Goal: Task Accomplishment & Management: Use online tool/utility

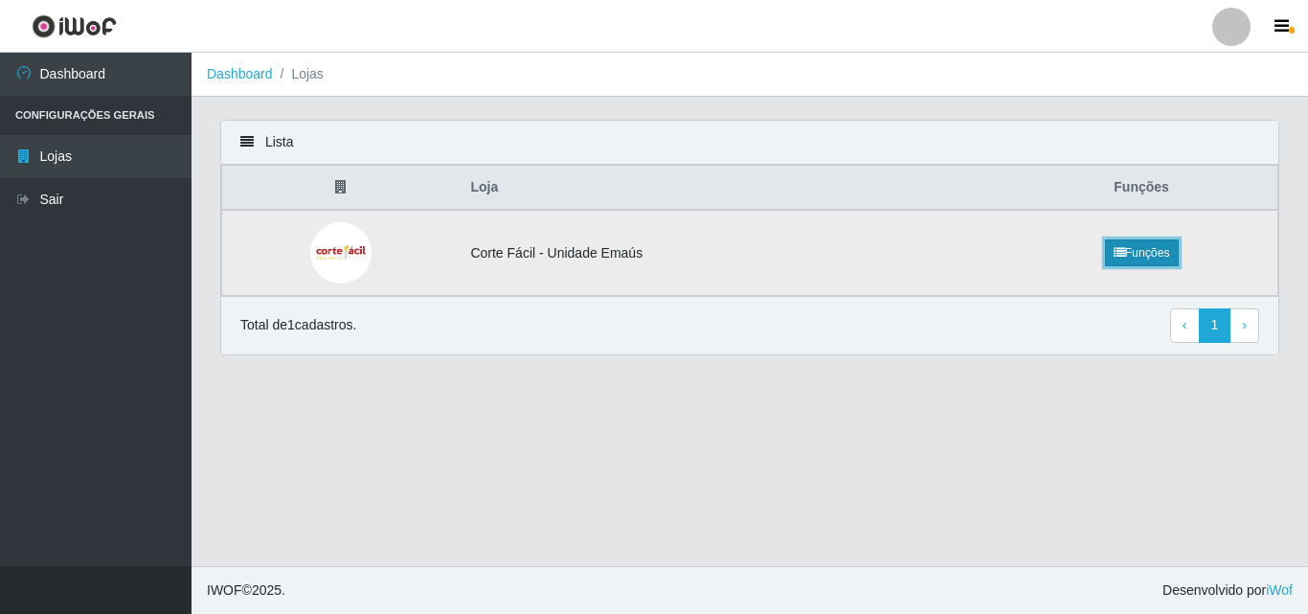
click at [1138, 243] on link "Funções" at bounding box center [1142, 252] width 74 height 27
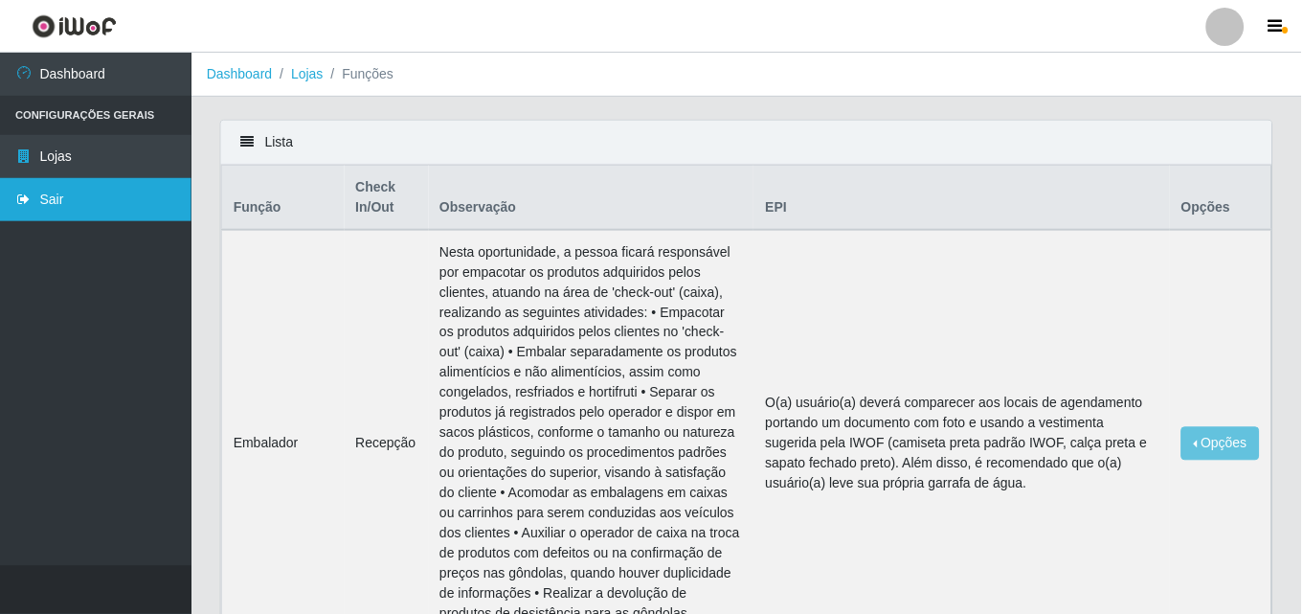
click at [34, 189] on link "Sair" at bounding box center [95, 199] width 191 height 43
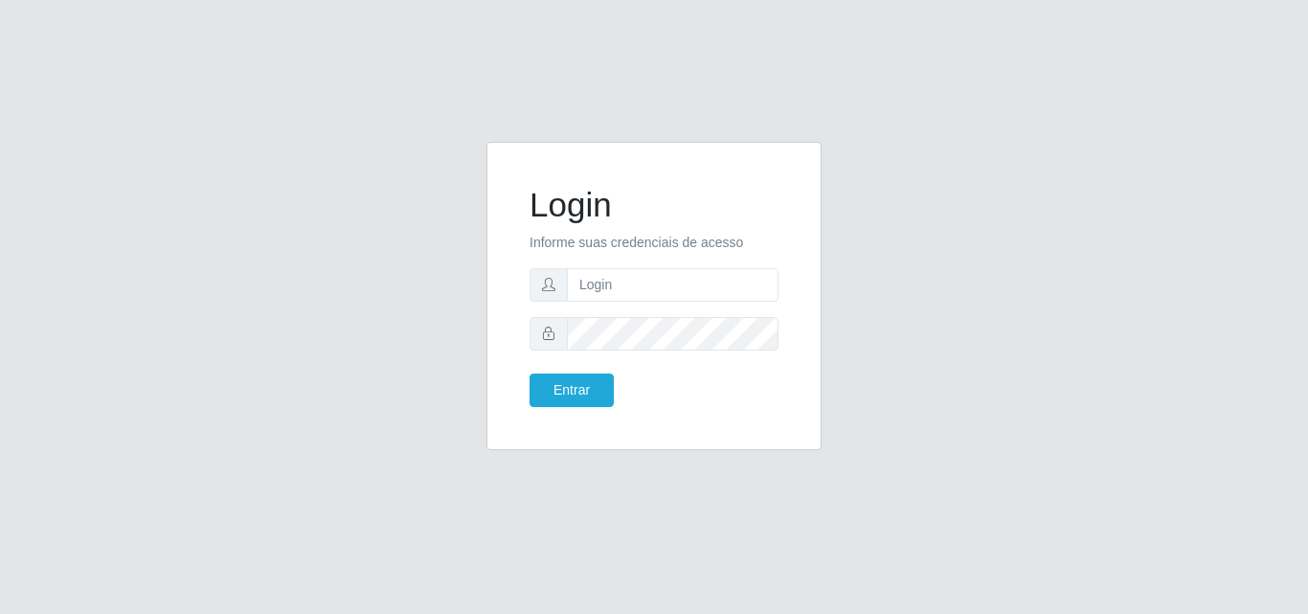
click at [645, 303] on form "Login Informe suas credenciais de acesso Entrar" at bounding box center [653, 296] width 249 height 222
click at [644, 285] on input "text" at bounding box center [673, 285] width 212 height 34
type input "[EMAIL_ADDRESS][DOMAIN_NAME]"
click at [601, 386] on button "Entrar" at bounding box center [571, 390] width 84 height 34
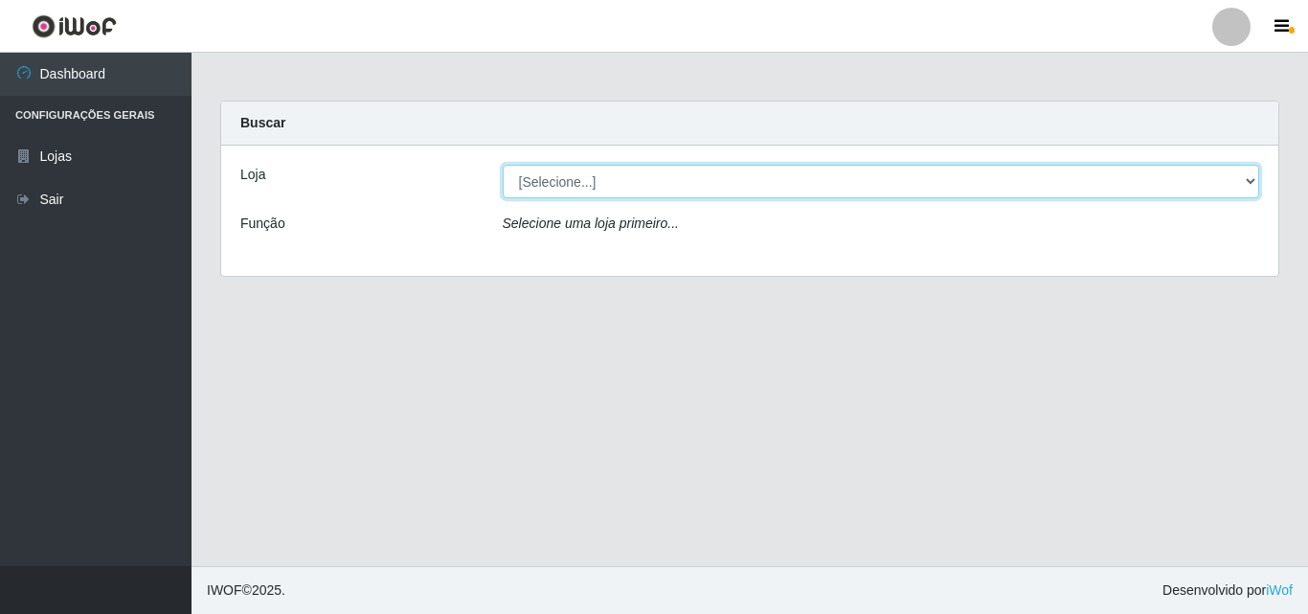
click at [1241, 177] on select "[Selecione...] Corte Fácil - Unidade Emaús" at bounding box center [881, 182] width 757 height 34
select select "201"
click at [503, 165] on select "[Selecione...] Corte Fácil - Unidade Emaús" at bounding box center [881, 182] width 757 height 34
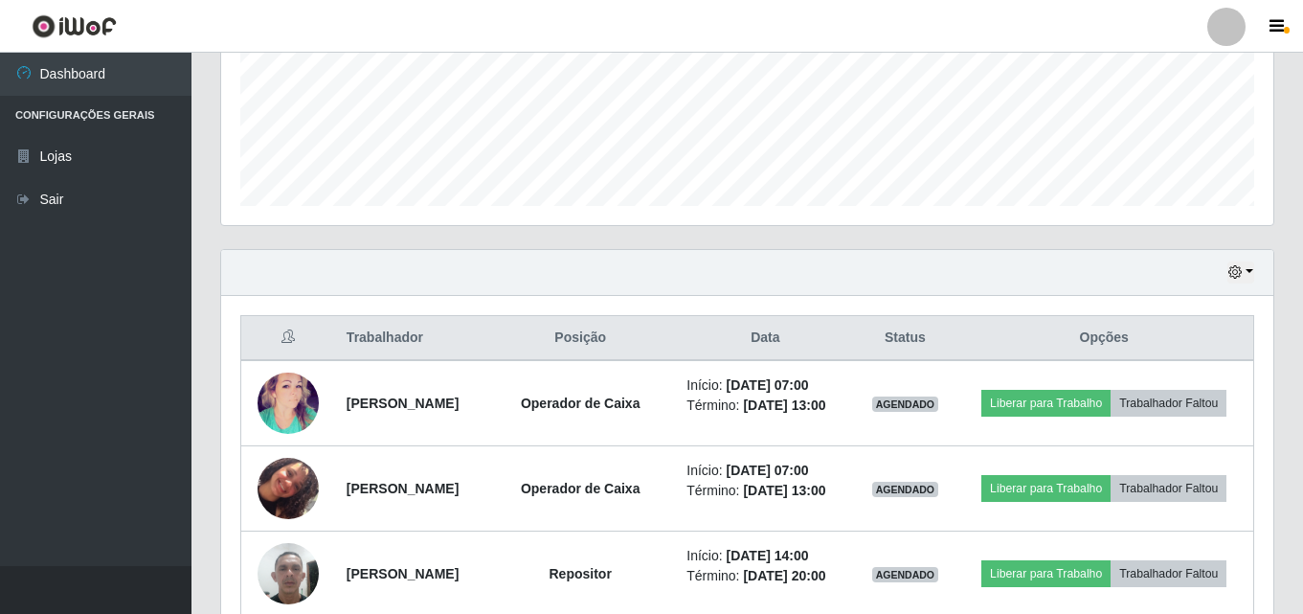
scroll to position [670, 0]
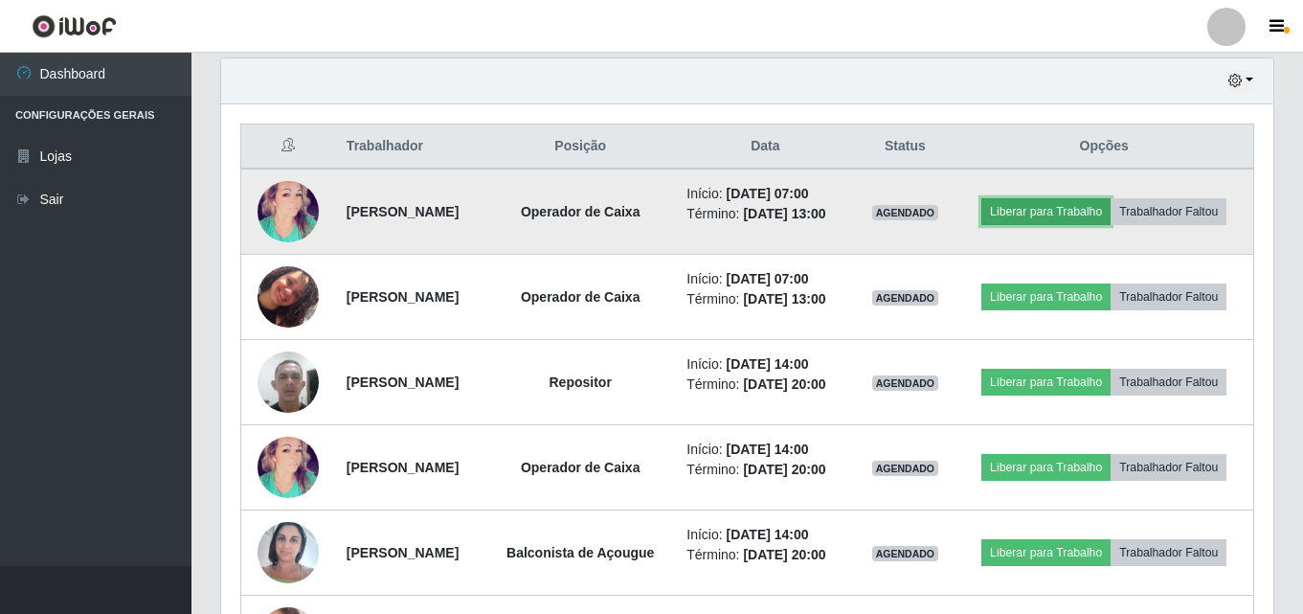
click at [1110, 204] on button "Liberar para Trabalho" at bounding box center [1045, 211] width 129 height 27
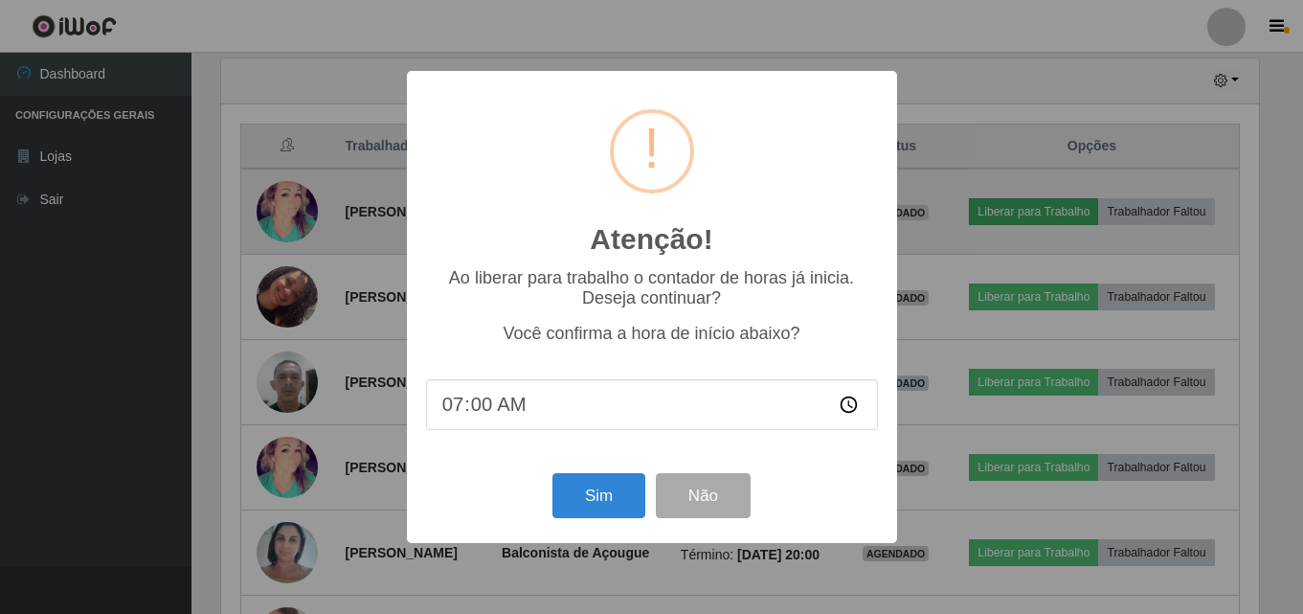
scroll to position [397, 1042]
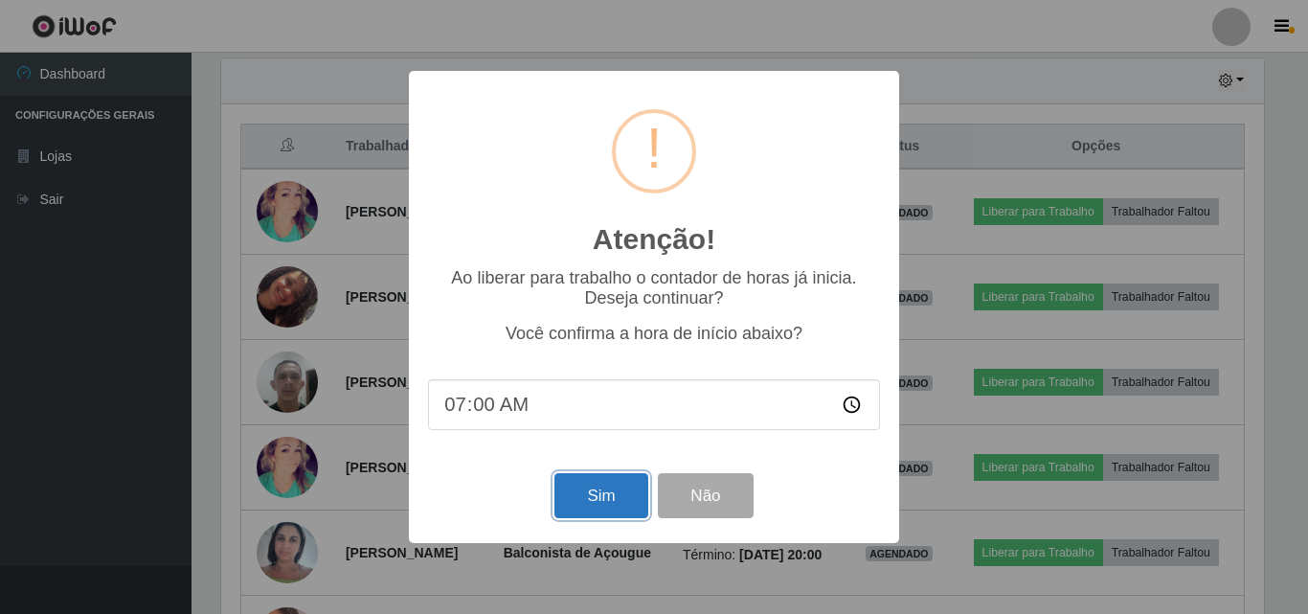
click at [593, 487] on button "Sim" at bounding box center [600, 495] width 93 height 45
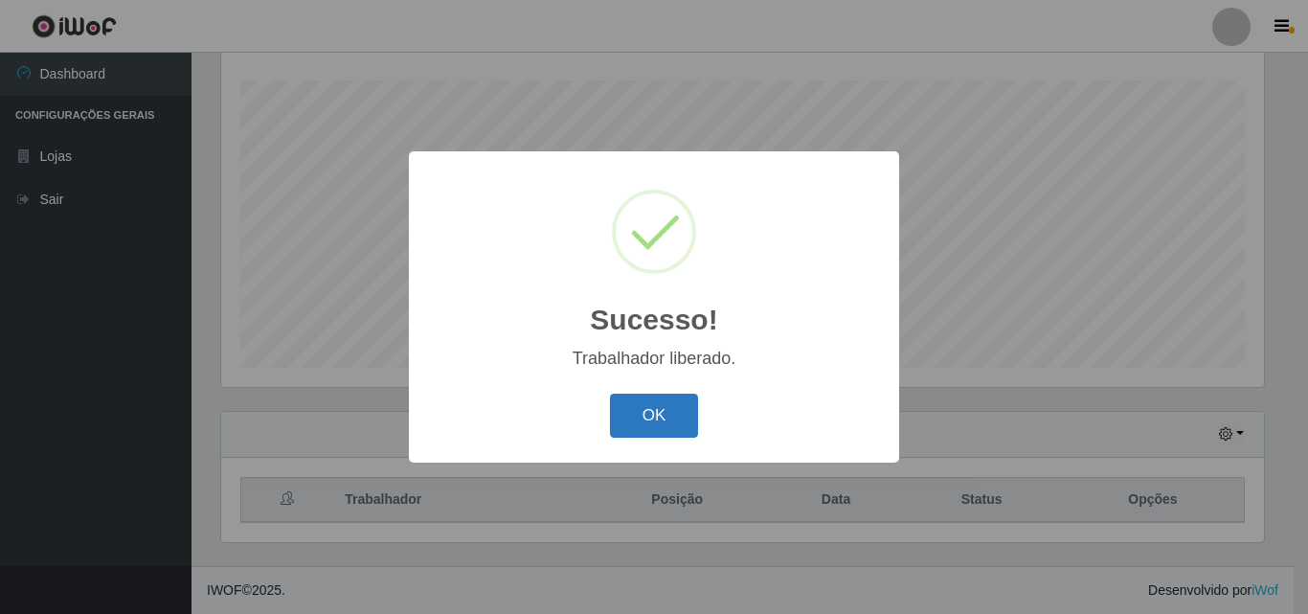
drag, startPoint x: 656, startPoint y: 392, endPoint x: 657, endPoint y: 404, distance: 12.5
click at [657, 392] on div "OK Cancel" at bounding box center [654, 415] width 452 height 55
click at [655, 410] on button "OK" at bounding box center [654, 415] width 89 height 45
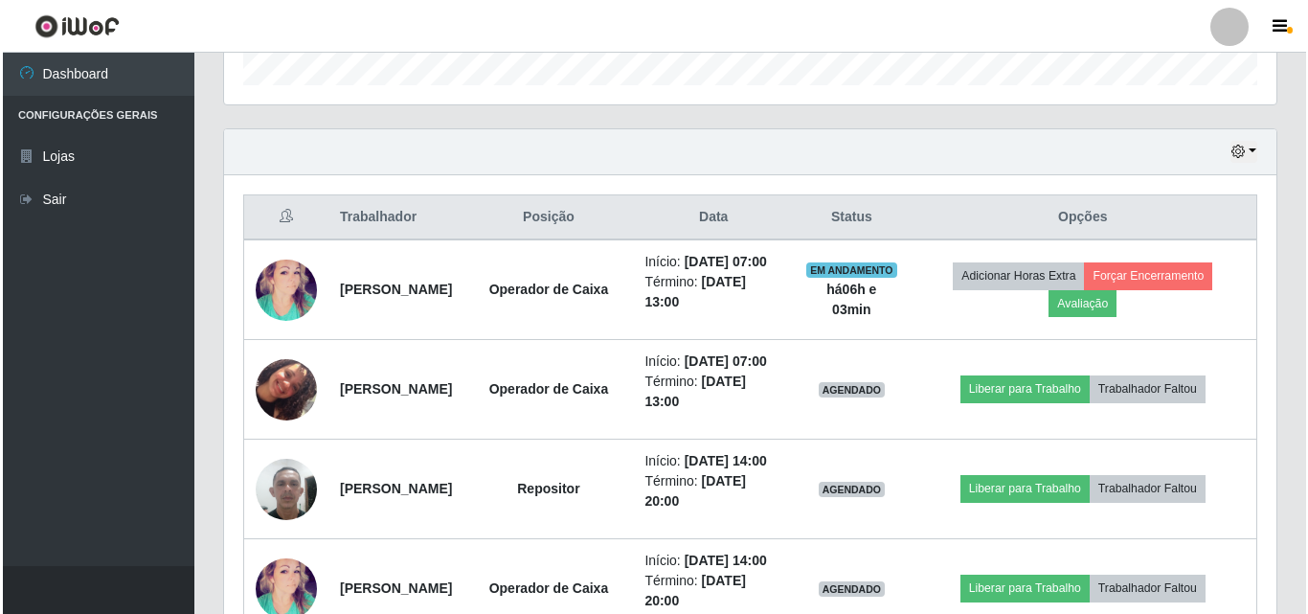
scroll to position [604, 0]
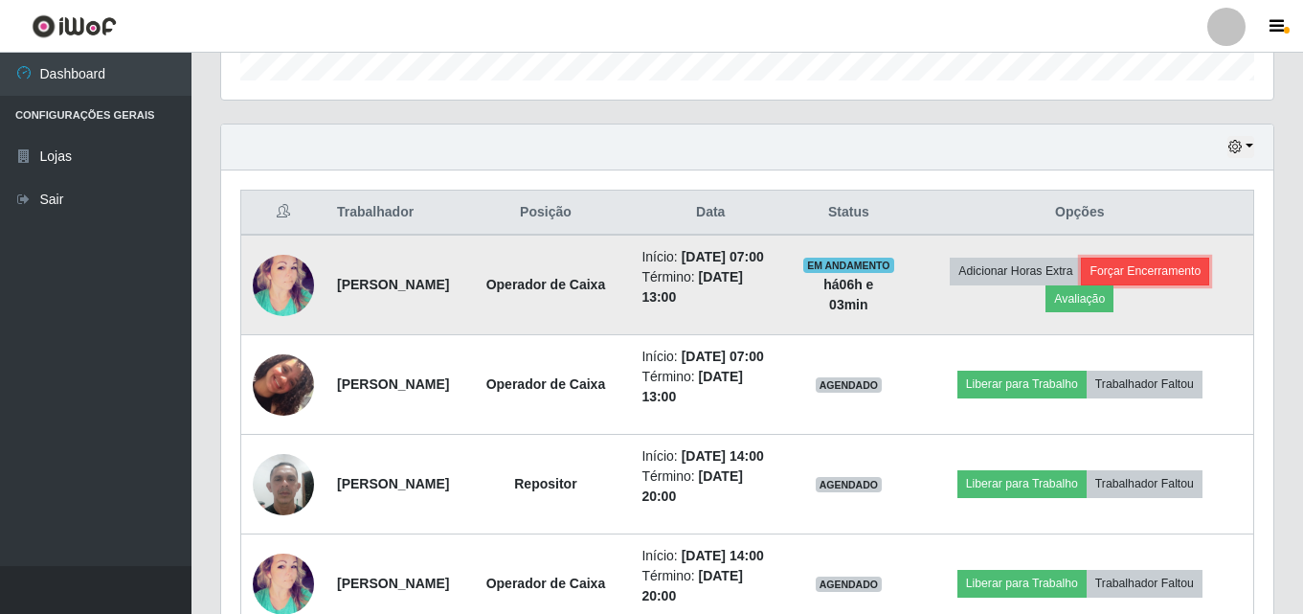
click at [1201, 280] on button "Forçar Encerramento" at bounding box center [1145, 271] width 128 height 27
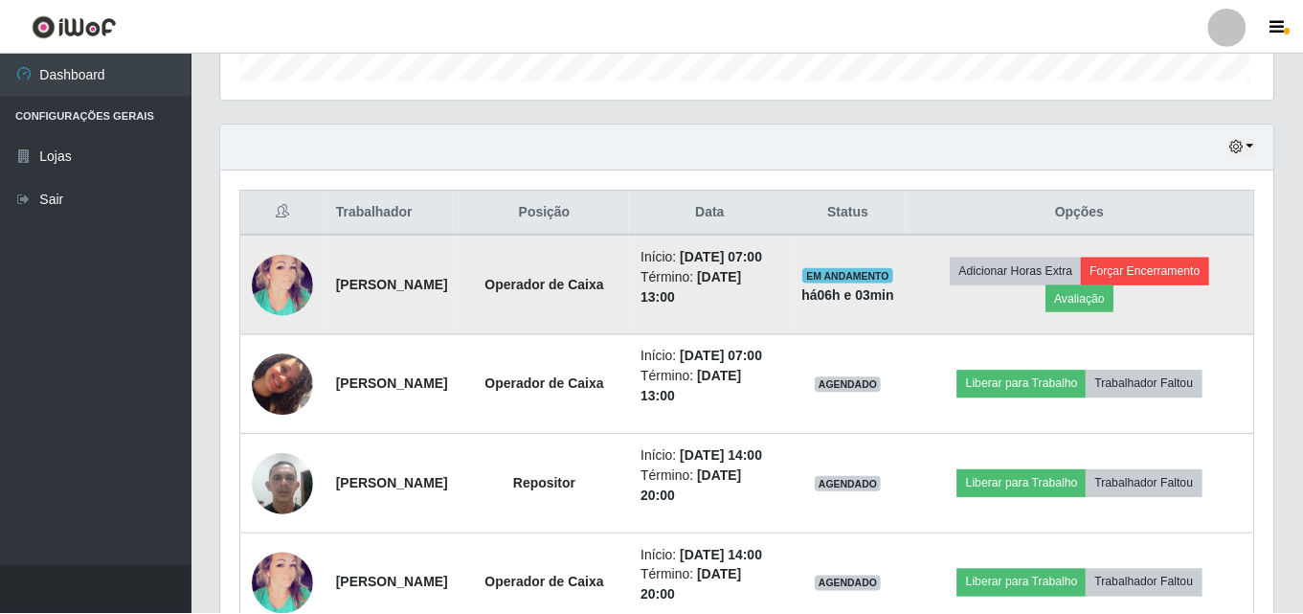
scroll to position [397, 1042]
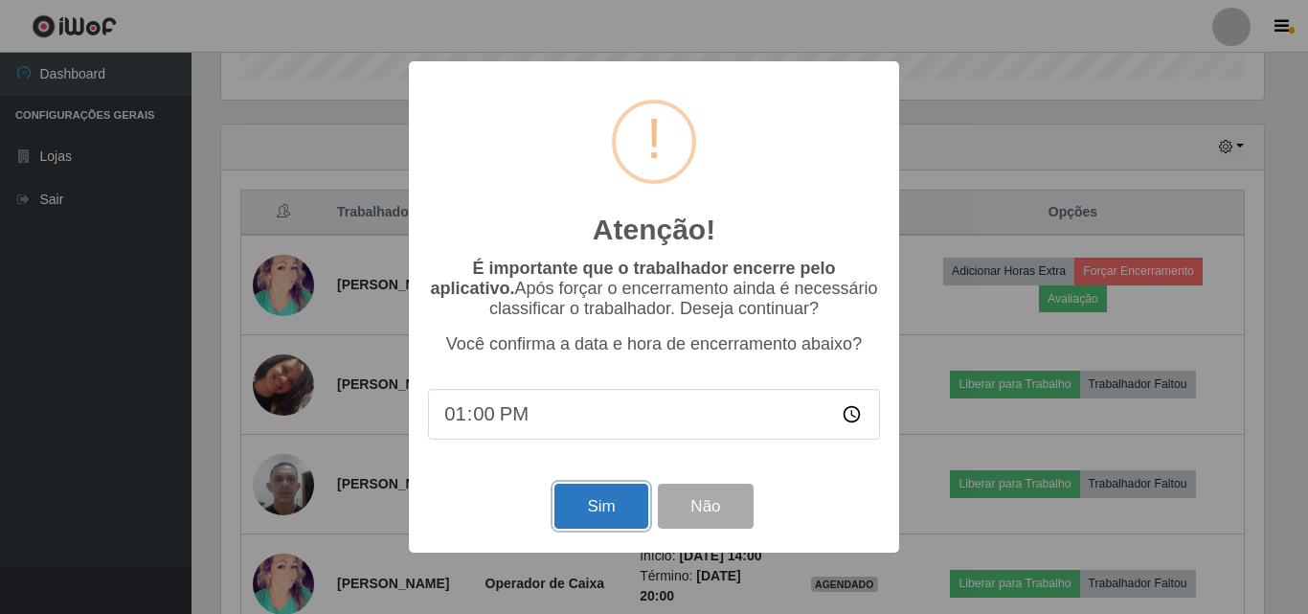
click at [572, 511] on button "Sim" at bounding box center [600, 505] width 93 height 45
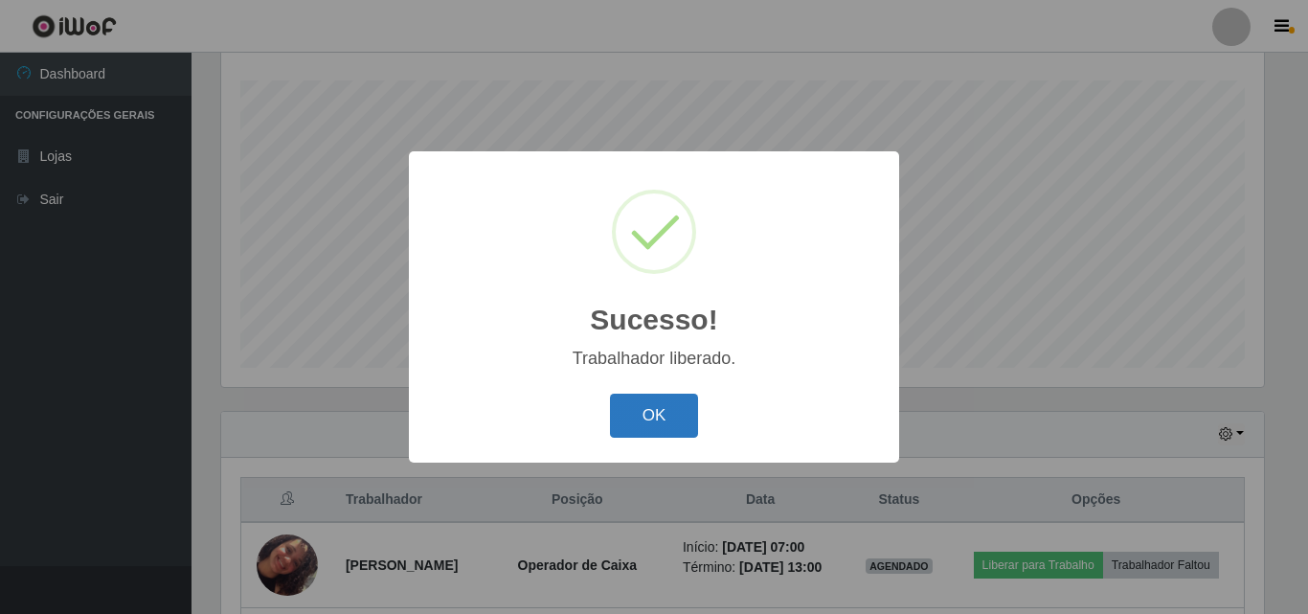
click at [678, 408] on button "OK" at bounding box center [654, 415] width 89 height 45
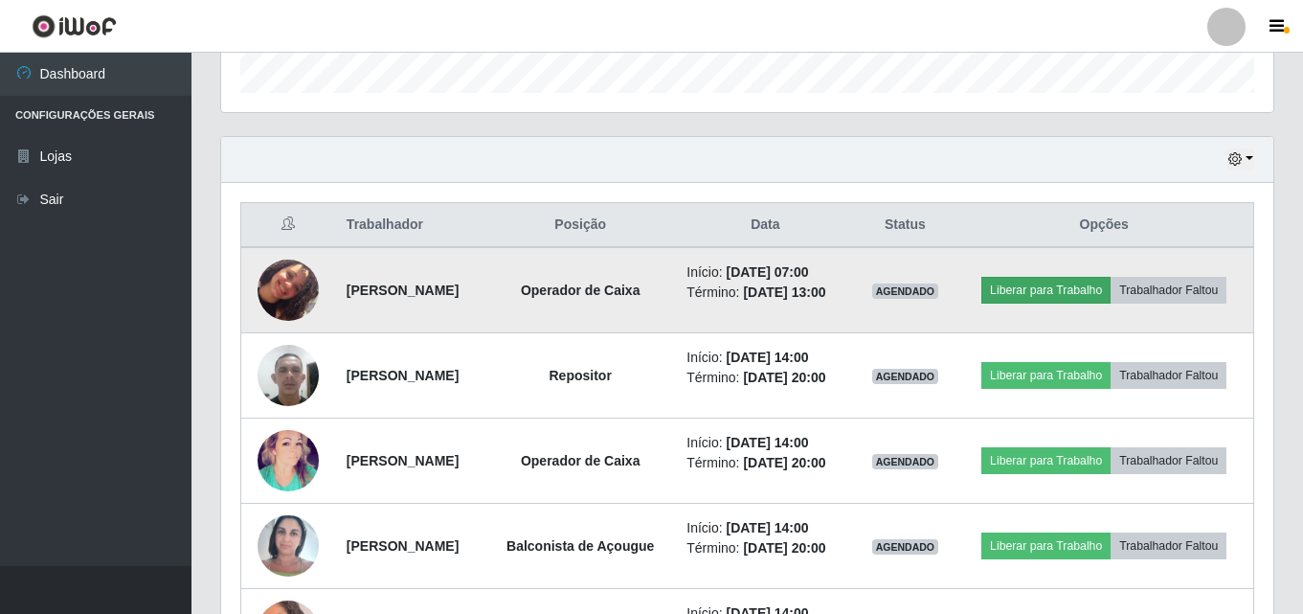
scroll to position [604, 0]
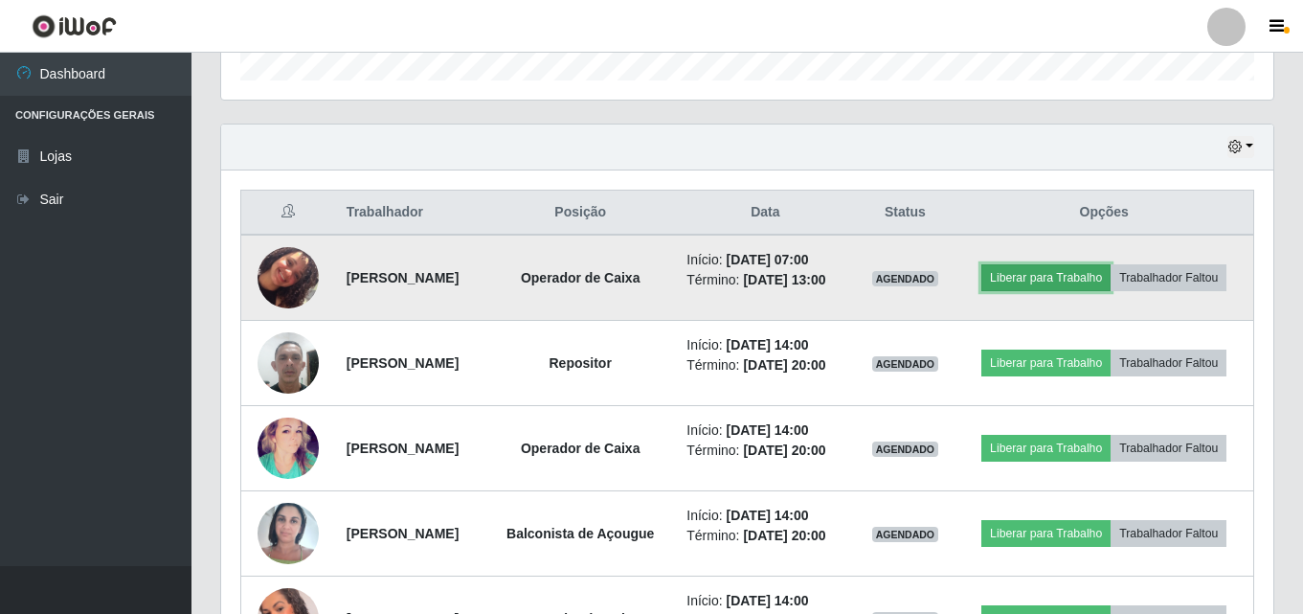
click at [1106, 272] on button "Liberar para Trabalho" at bounding box center [1045, 277] width 129 height 27
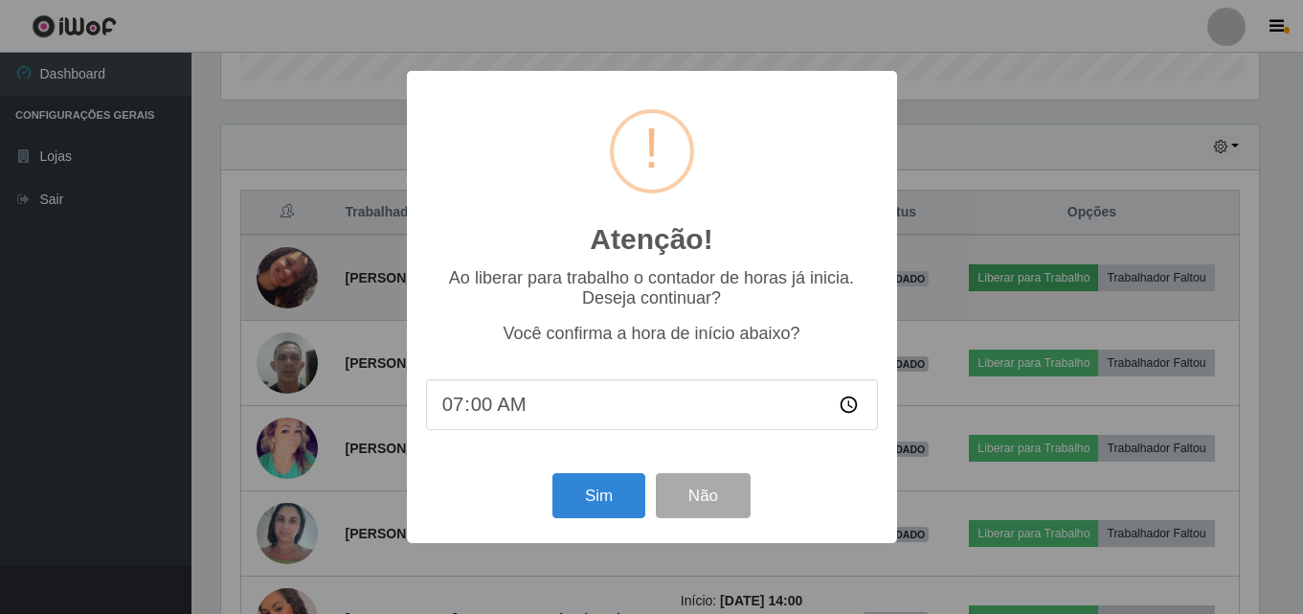
scroll to position [397, 1042]
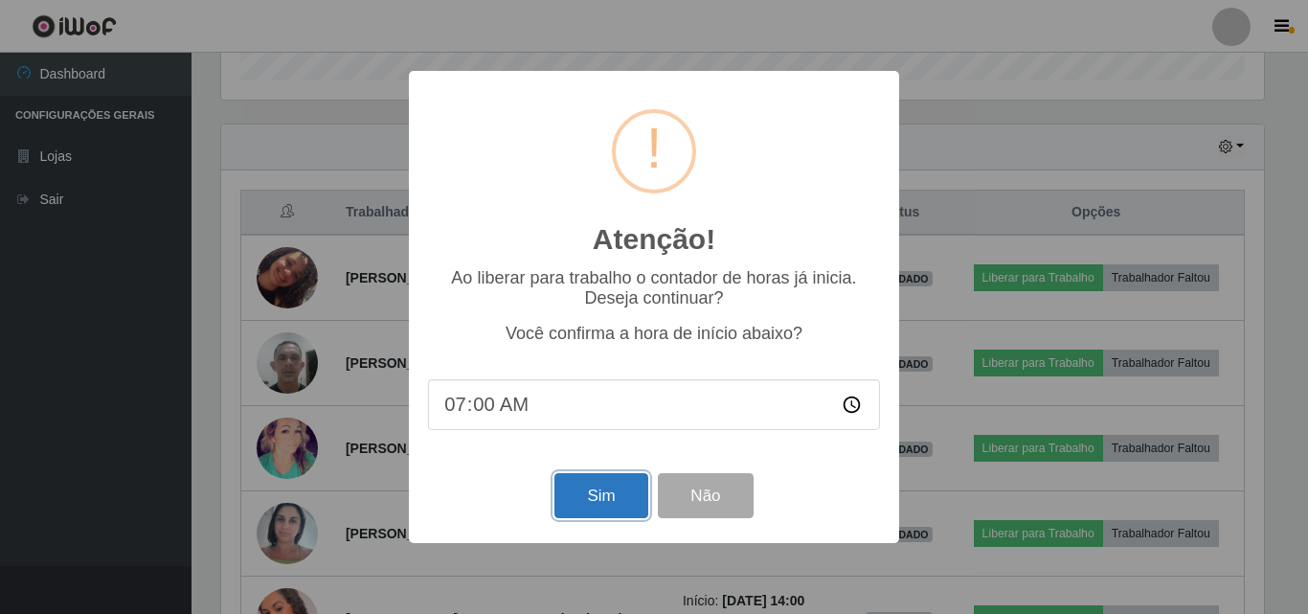
click at [598, 499] on button "Sim" at bounding box center [600, 495] width 93 height 45
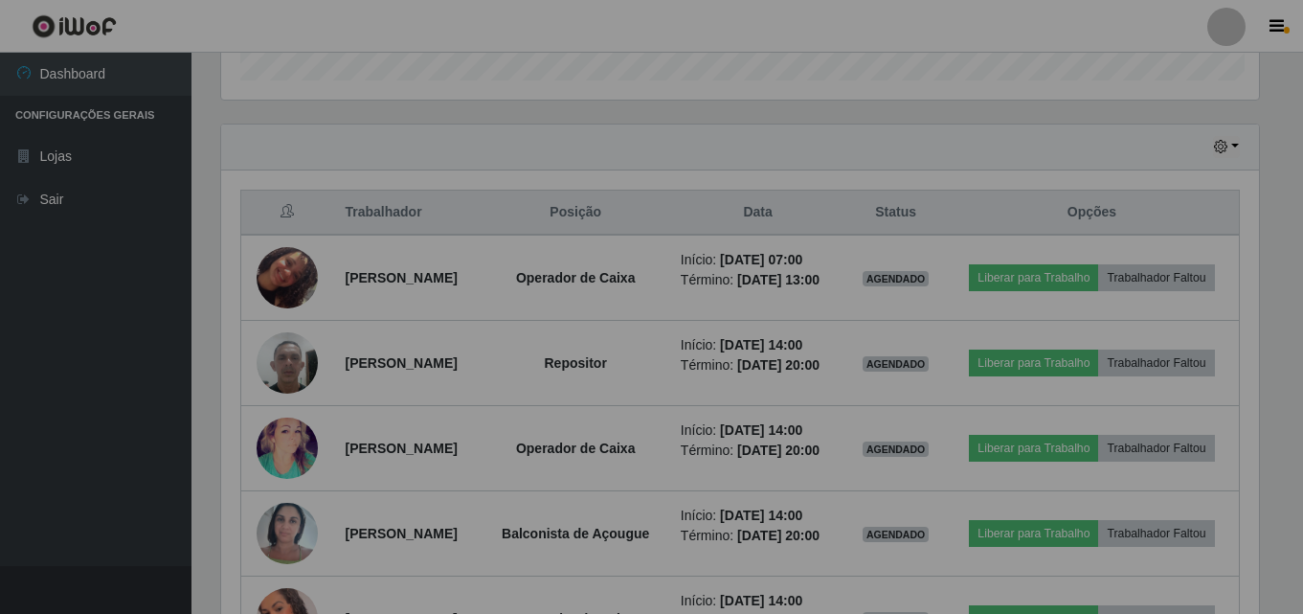
scroll to position [0, 0]
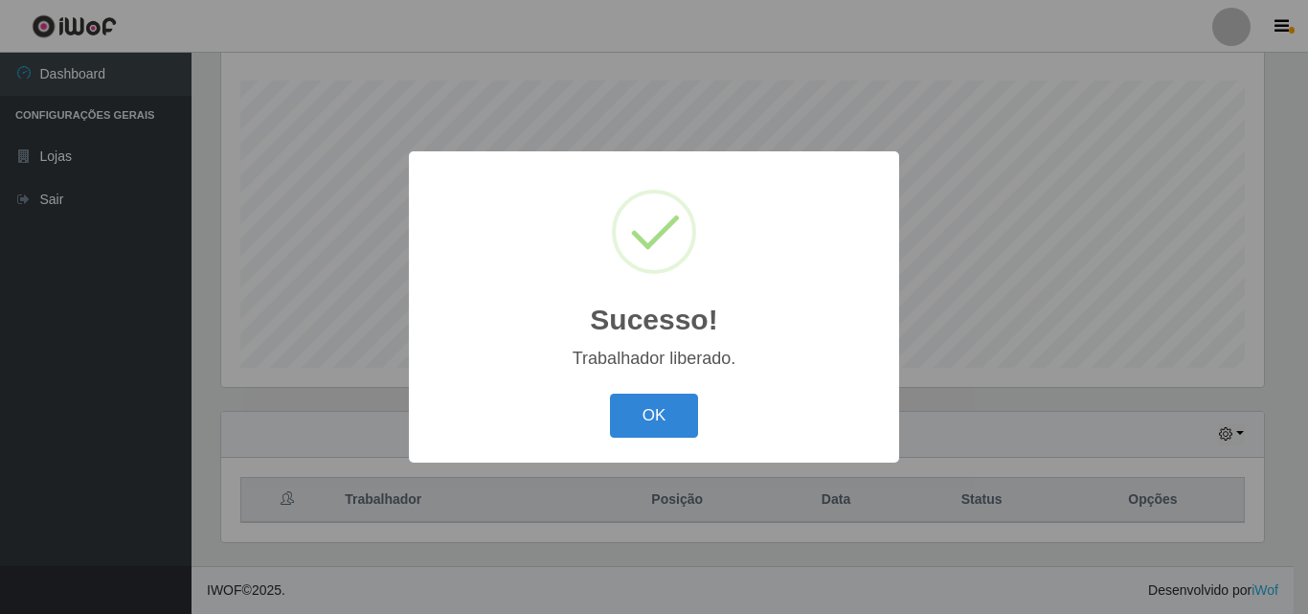
click at [678, 439] on div "OK Cancel" at bounding box center [654, 415] width 452 height 55
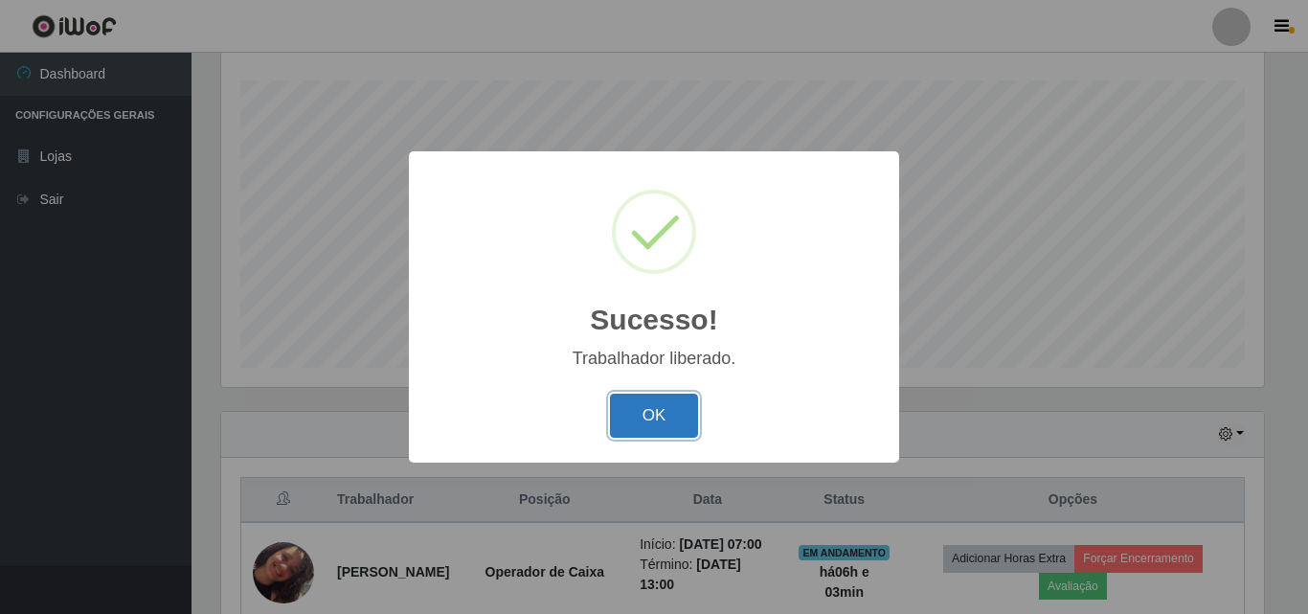
click at [663, 414] on button "OK" at bounding box center [654, 415] width 89 height 45
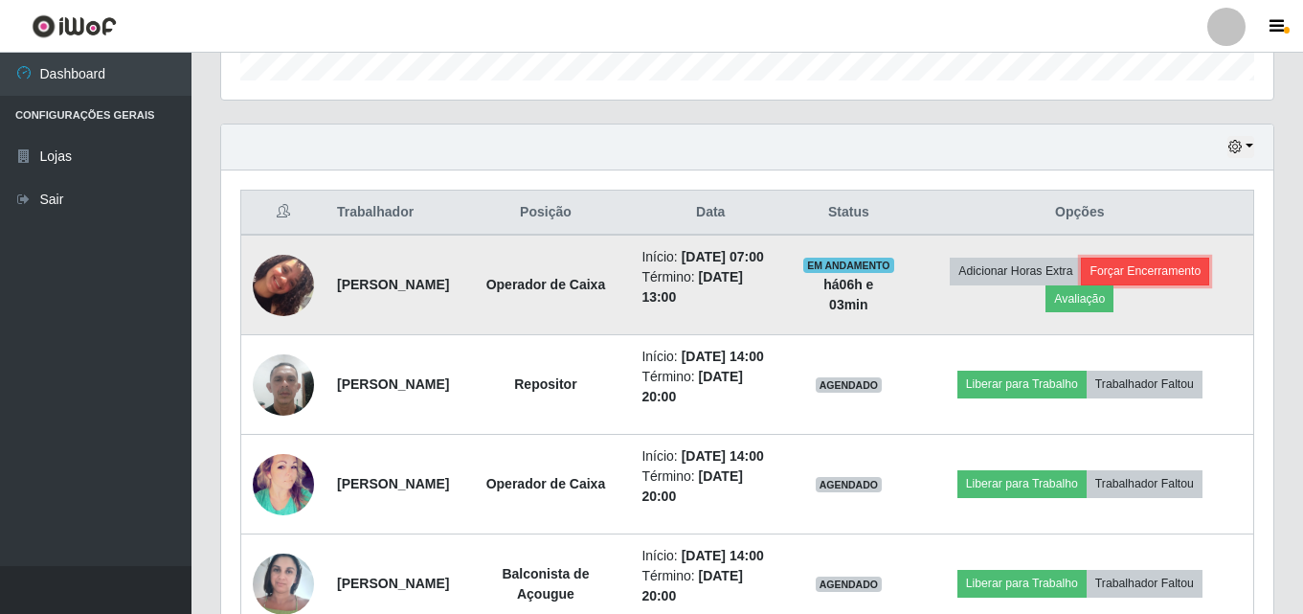
click at [1192, 284] on button "Forçar Encerramento" at bounding box center [1145, 271] width 128 height 27
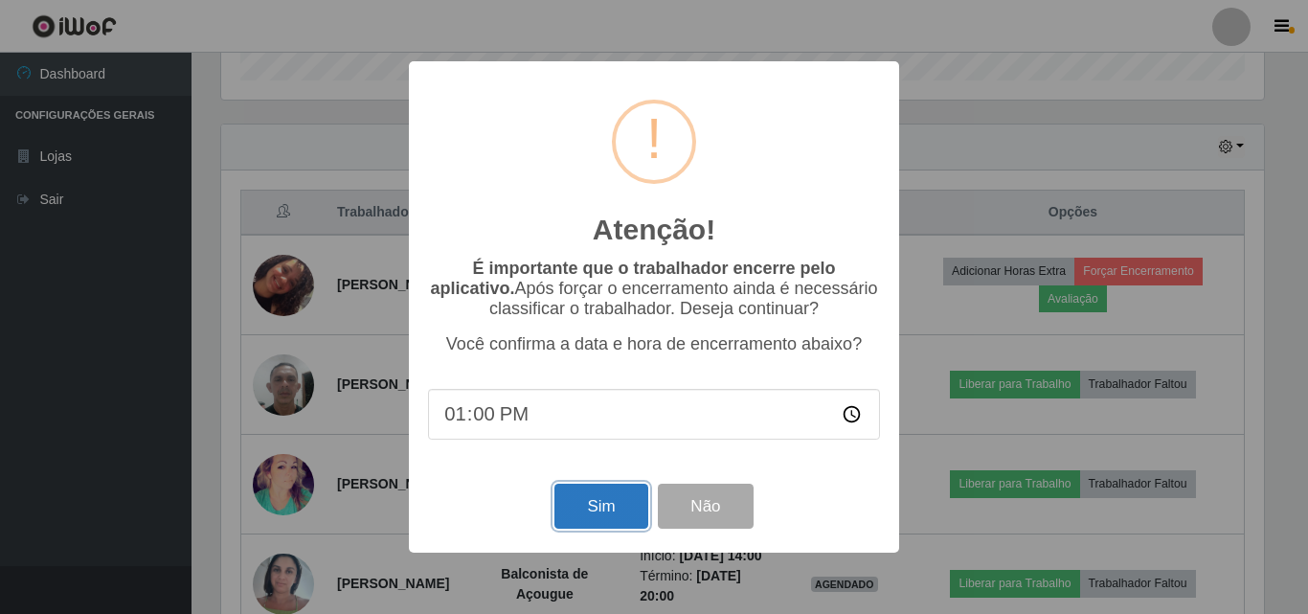
click at [608, 511] on button "Sim" at bounding box center [600, 505] width 93 height 45
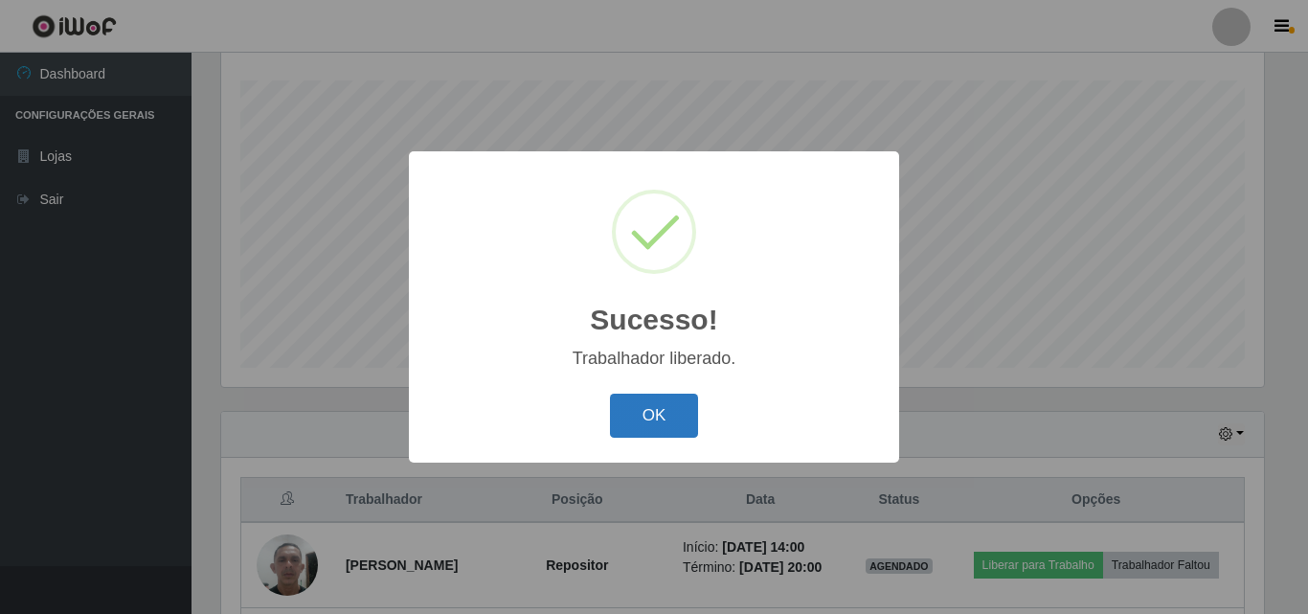
click at [669, 416] on button "OK" at bounding box center [654, 415] width 89 height 45
